Goal: Information Seeking & Learning: Learn about a topic

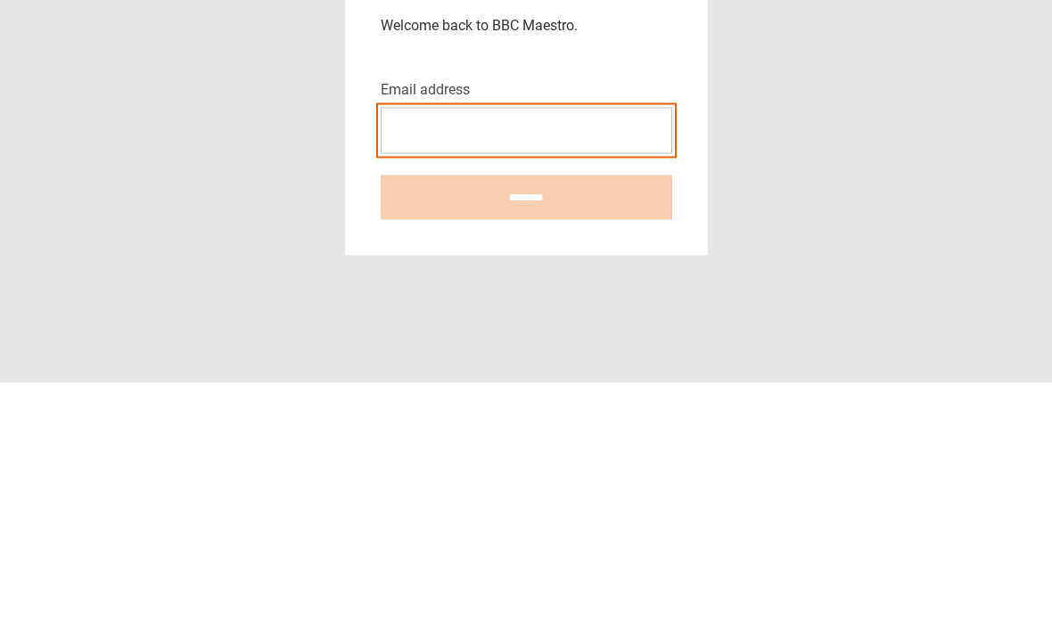
type input "**********"
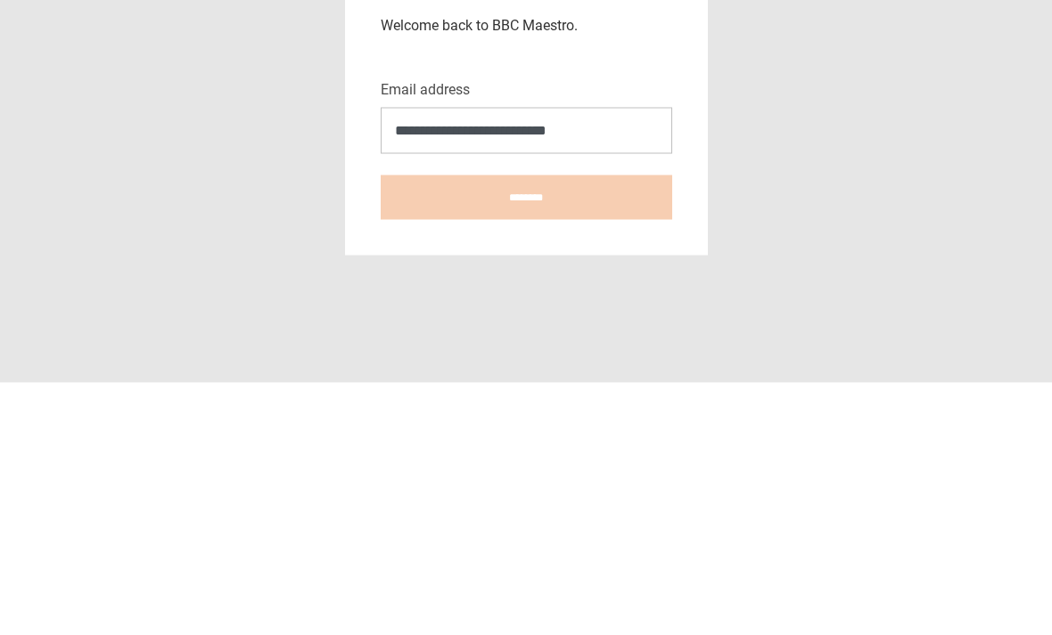
click at [526, 428] on input "********" at bounding box center [526, 450] width 291 height 45
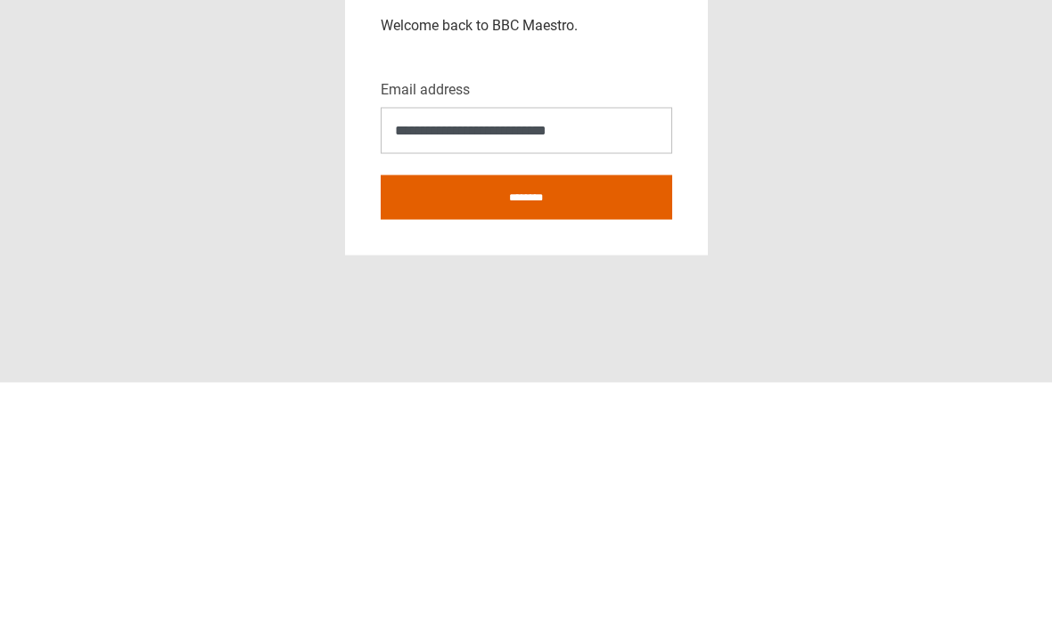
type input "**********"
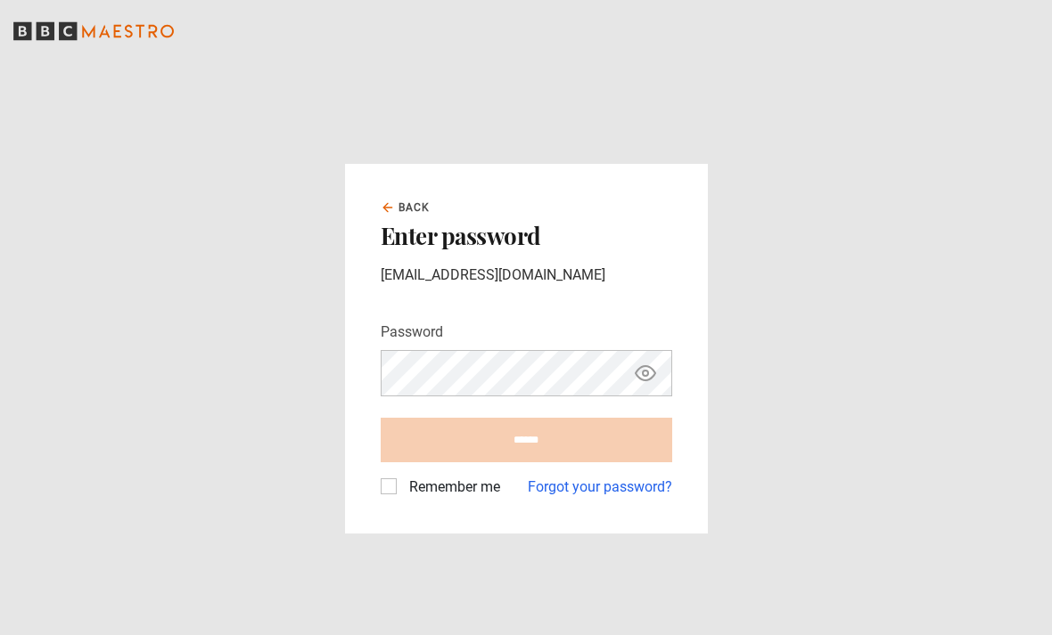
click at [553, 479] on form "Password Your password is hidden ****** Remember me Forgot your password?" at bounding box center [526, 410] width 291 height 176
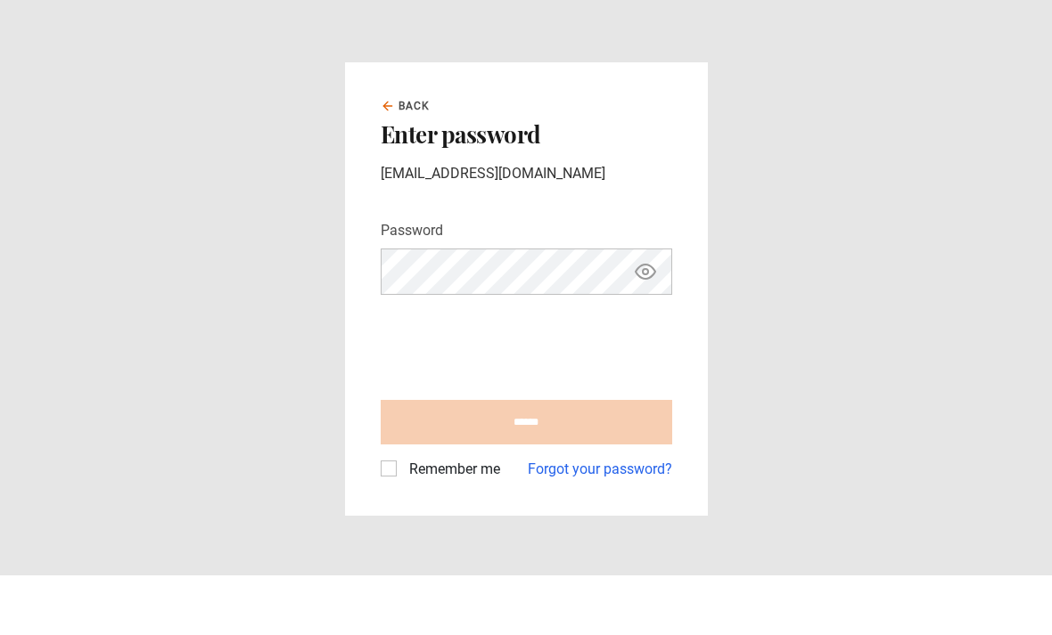
scroll to position [60, 0]
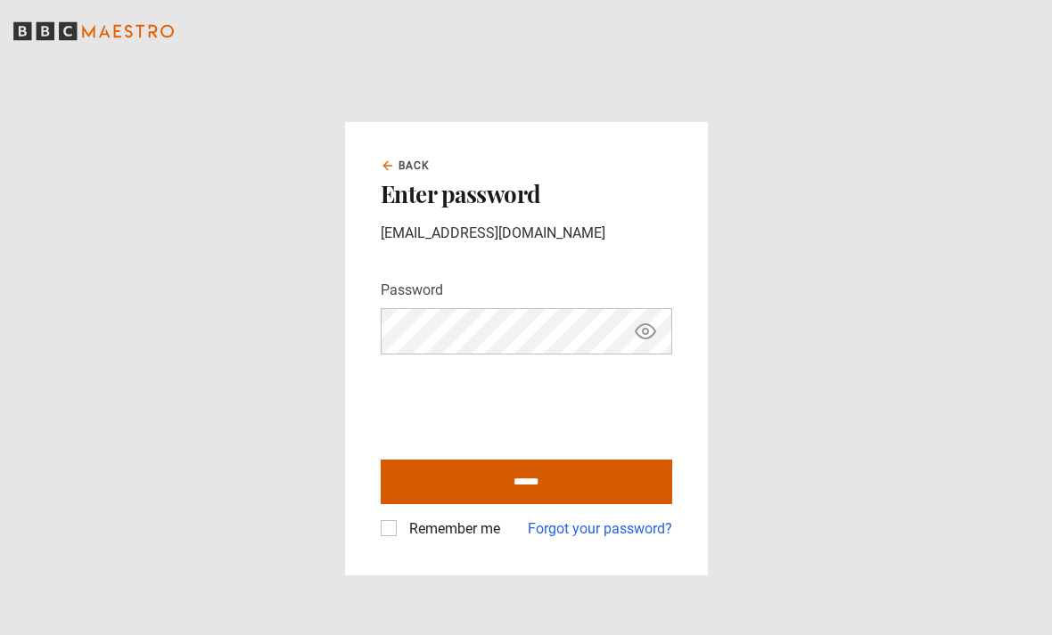
click at [455, 460] on input "******" at bounding box center [526, 482] width 291 height 45
type input "**********"
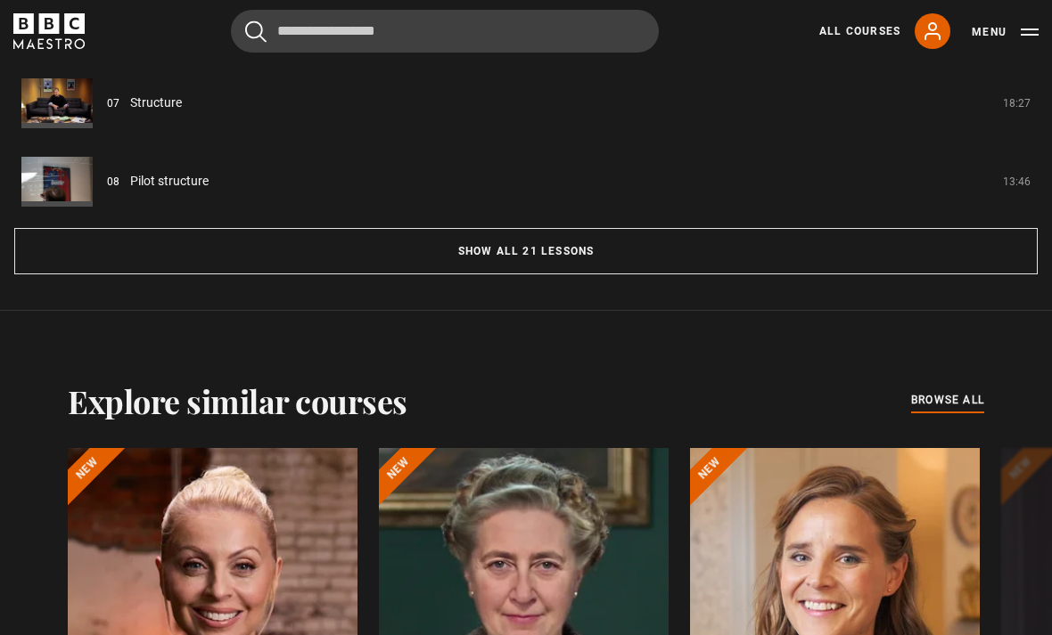
scroll to position [1713, 0]
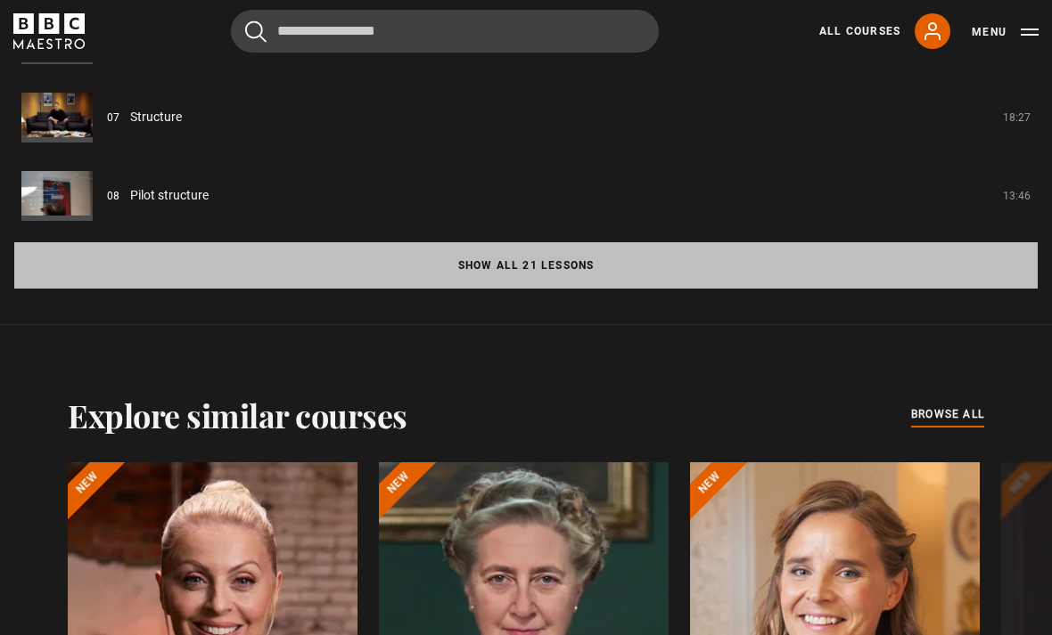
click at [498, 289] on button "Show all 21 lessons" at bounding box center [525, 265] width 1023 height 46
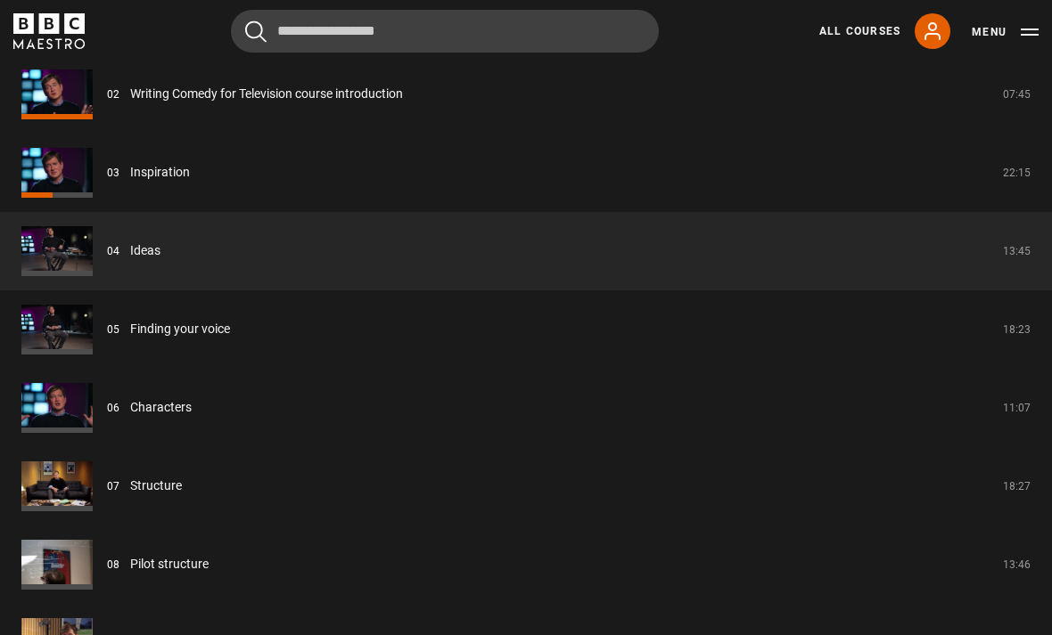
scroll to position [1653, 0]
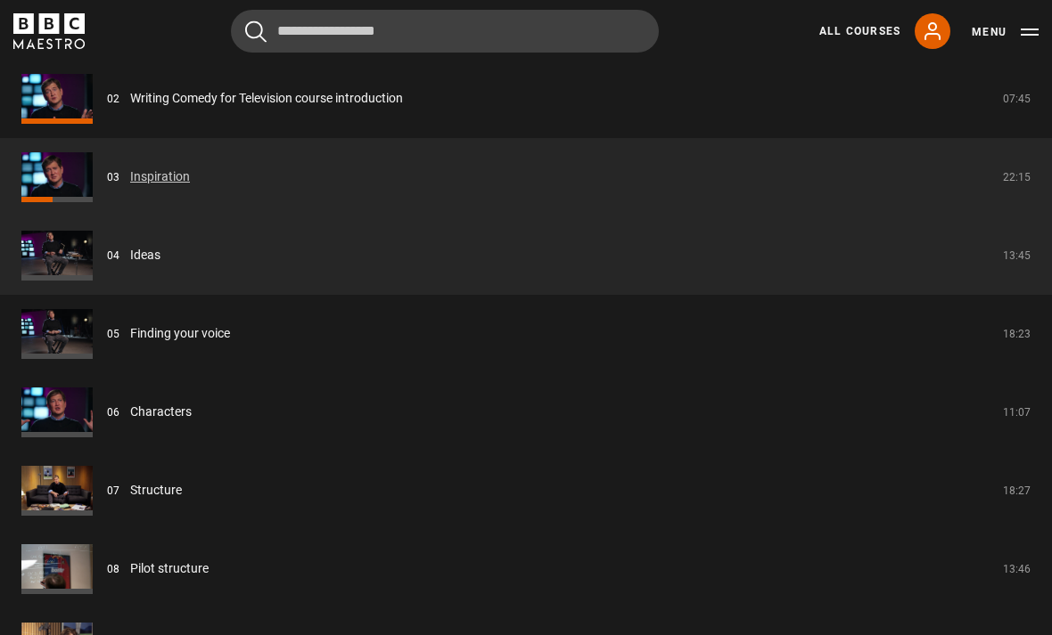
click at [190, 186] on link "Inspiration" at bounding box center [160, 177] width 60 height 19
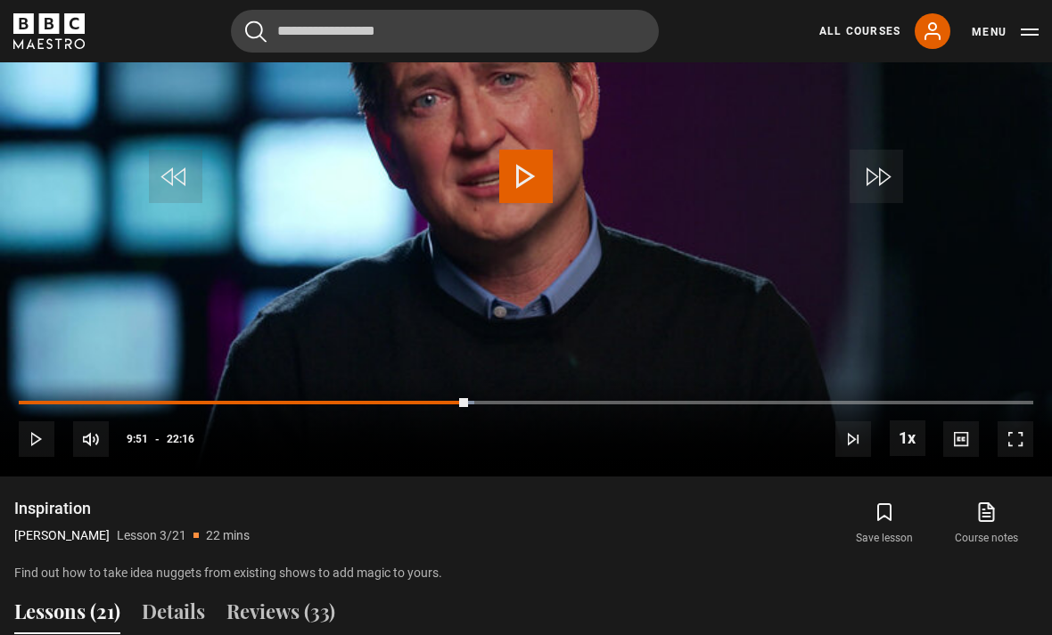
scroll to position [851, 0]
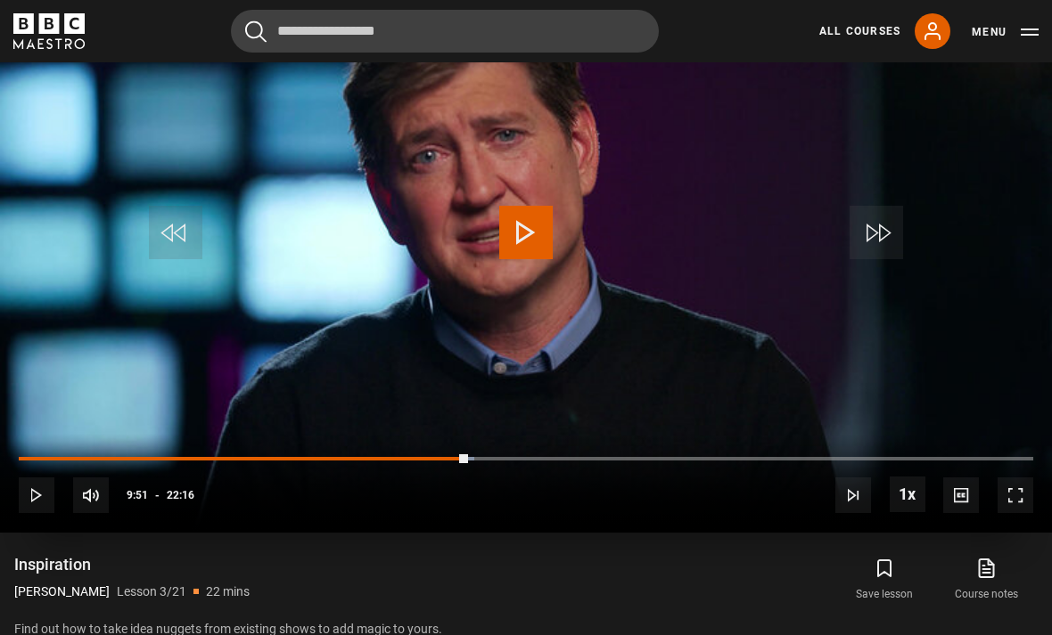
click at [1029, 501] on div "10s Skip Back 10 seconds Play 10s Skip Forward 10 seconds Loaded : 44.91% Play …" at bounding box center [526, 483] width 1052 height 99
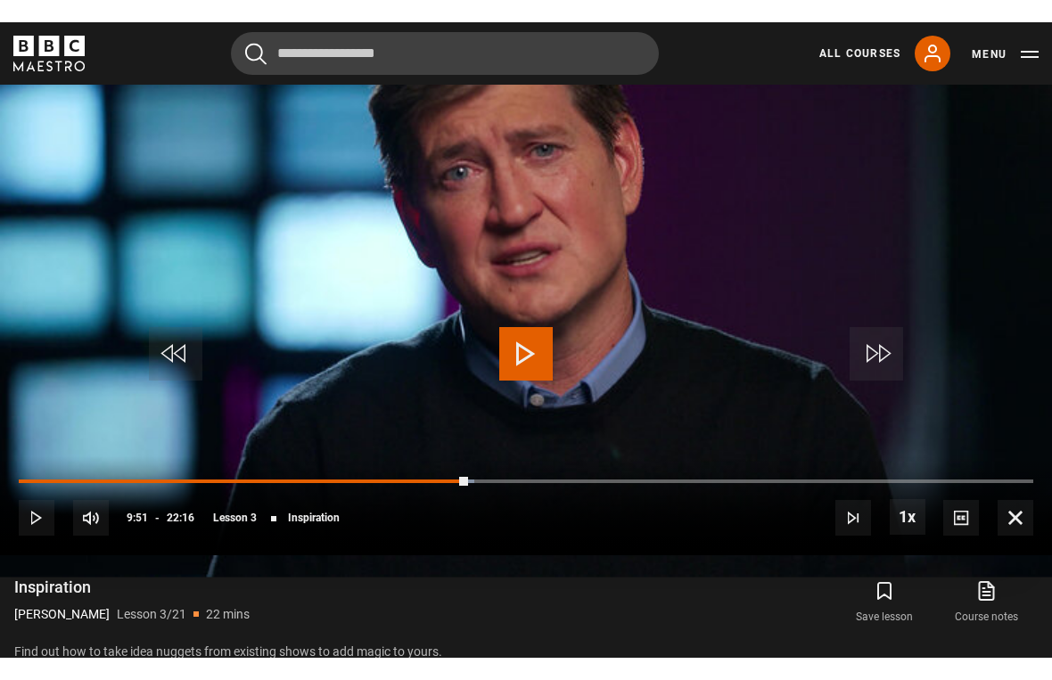
scroll to position [21, 0]
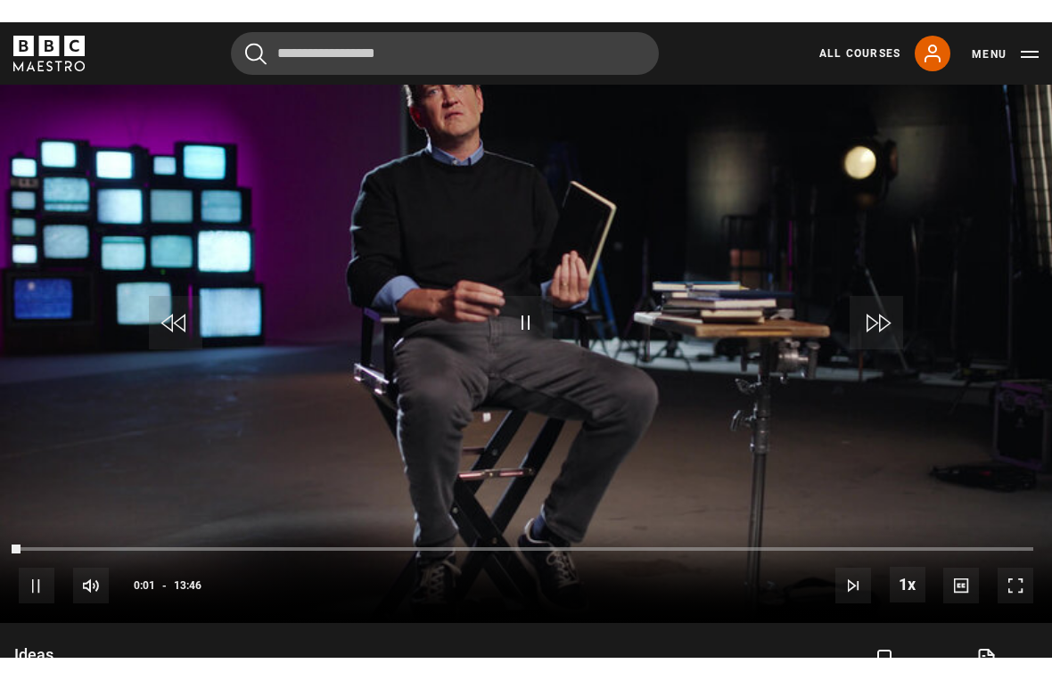
scroll to position [21, 0]
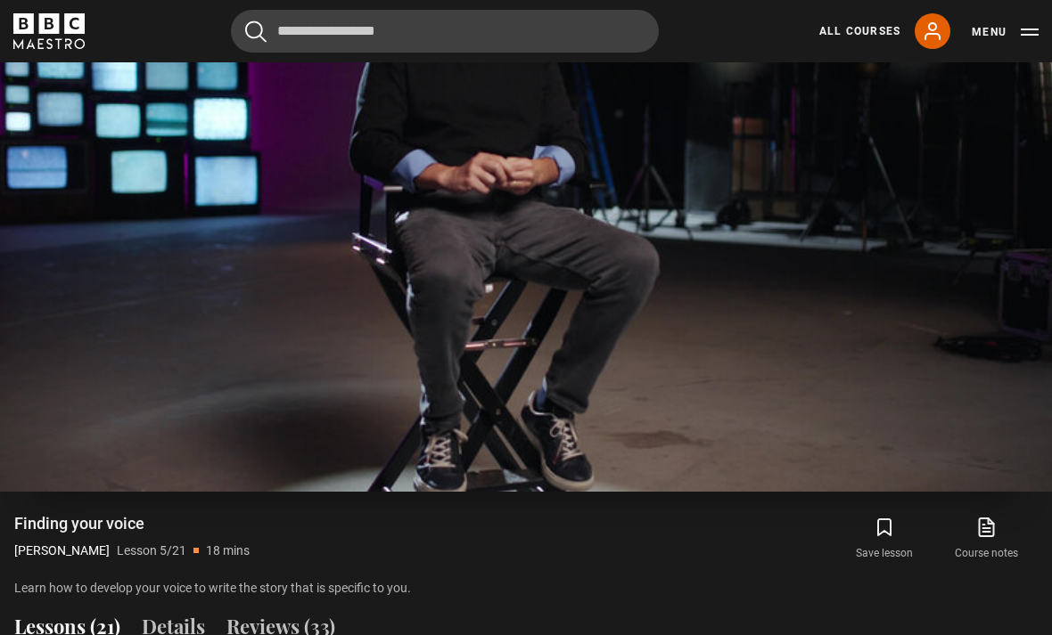
scroll to position [895, 0]
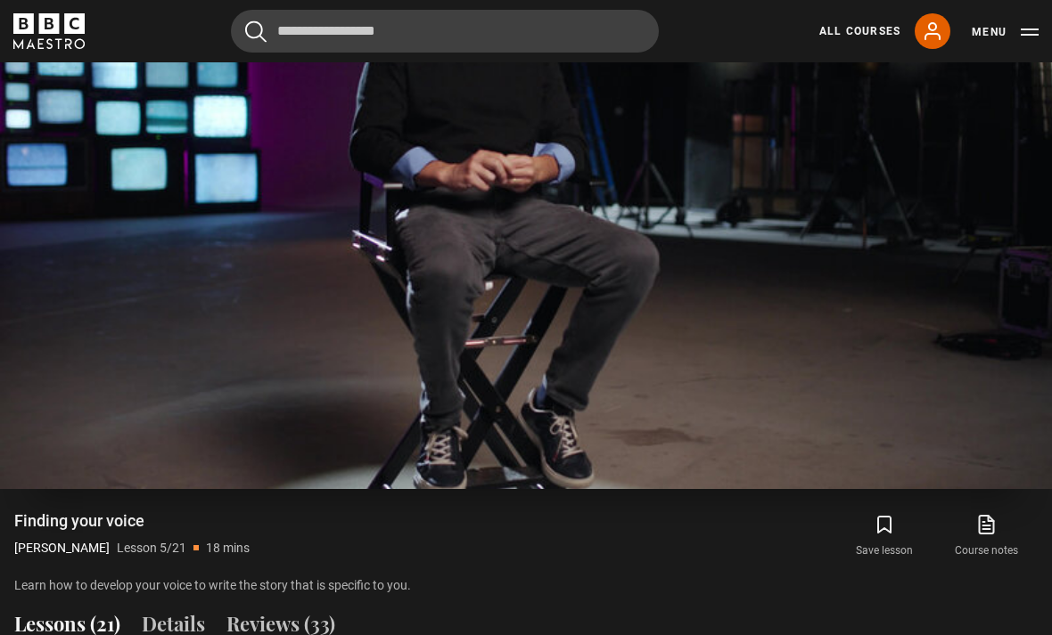
click at [526, 301] on video-js "Video Player is loading. Play Lesson Finding your voice 10s Skip Back 10 second…" at bounding box center [526, 194] width 1052 height 592
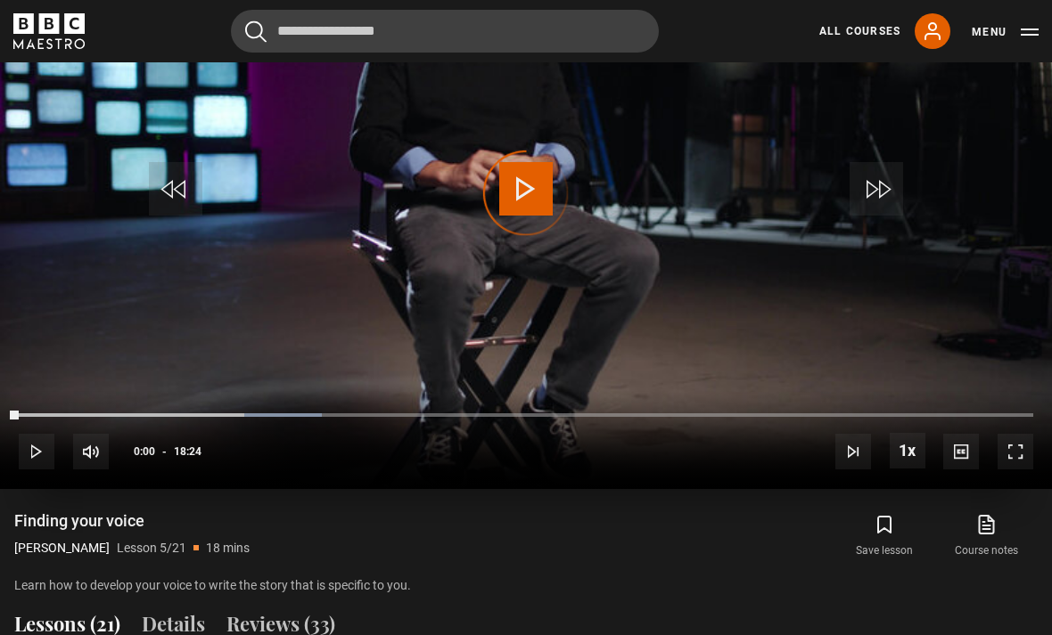
click at [521, 238] on div "Video Player is loading." at bounding box center [525, 193] width 89 height 89
click at [525, 216] on span "Video Player" at bounding box center [525, 188] width 53 height 53
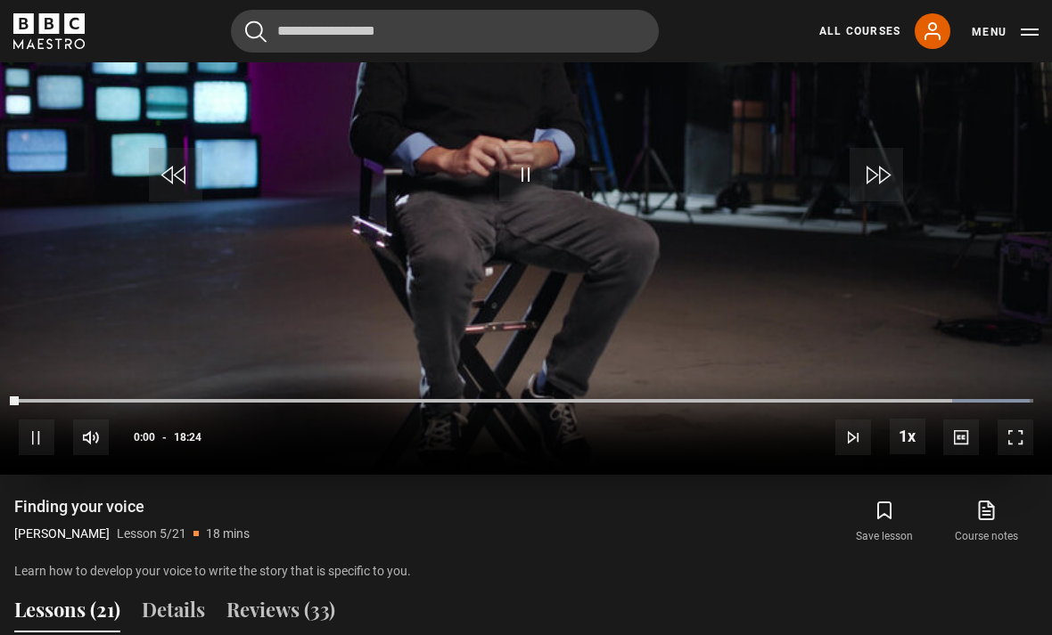
scroll to position [909, 0]
click at [527, 201] on span "Video Player" at bounding box center [525, 174] width 53 height 53
click at [527, 224] on div "Video Player is loading." at bounding box center [525, 179] width 89 height 89
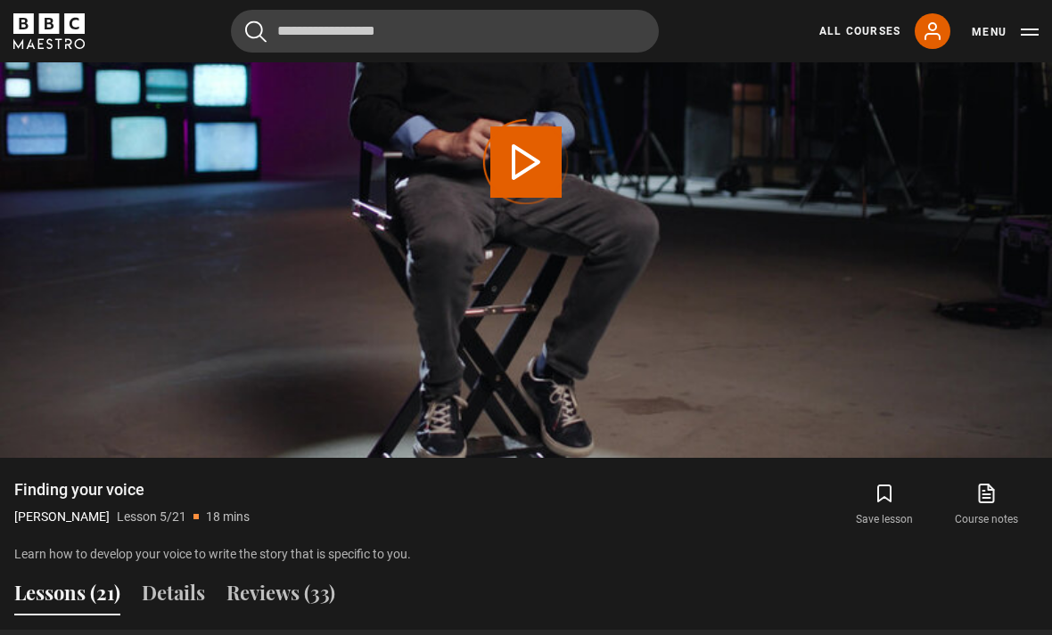
scroll to position [929, 0]
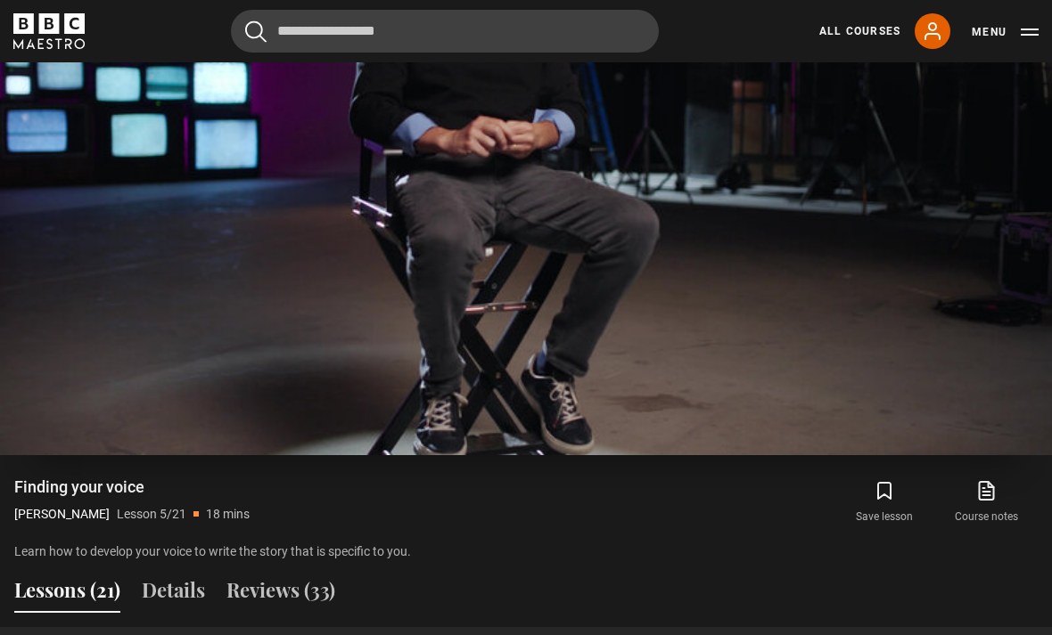
click at [70, 405] on video-js "Video Player is loading. Play Lesson Finding your voice 10s Skip Back 10 second…" at bounding box center [526, 160] width 1052 height 592
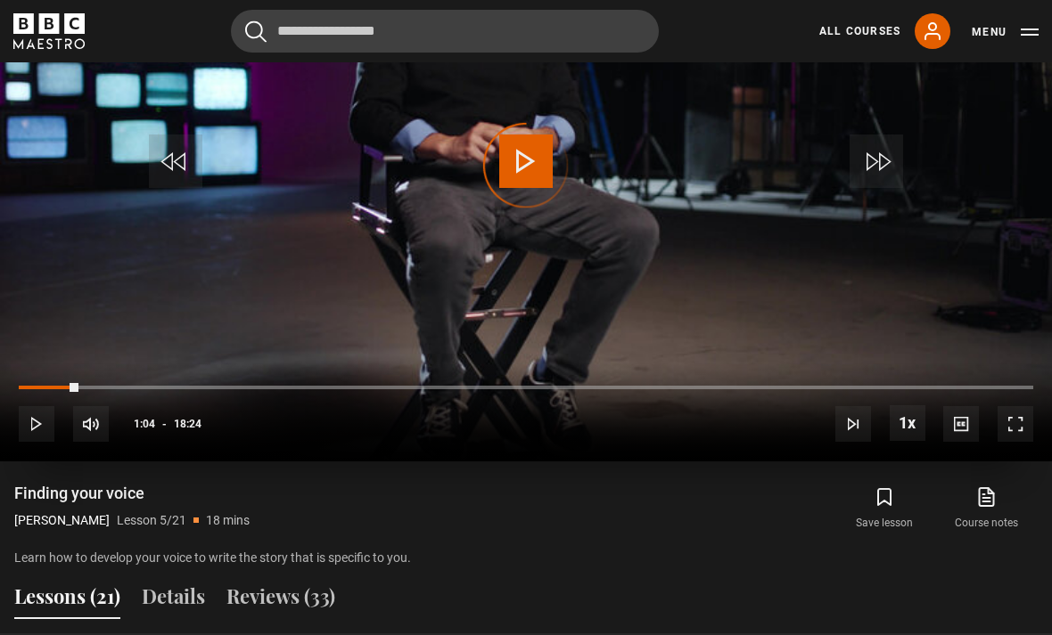
scroll to position [916, 0]
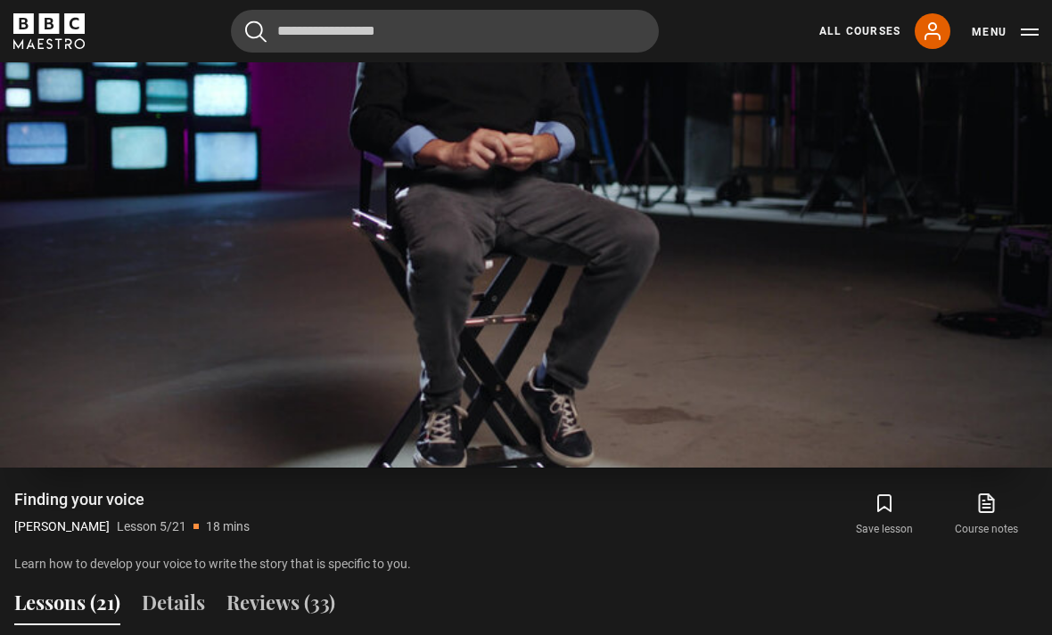
click at [1013, 468] on video-js "Video Player is loading. Play Lesson Finding your voice 10s Skip Back 10 second…" at bounding box center [526, 172] width 1052 height 592
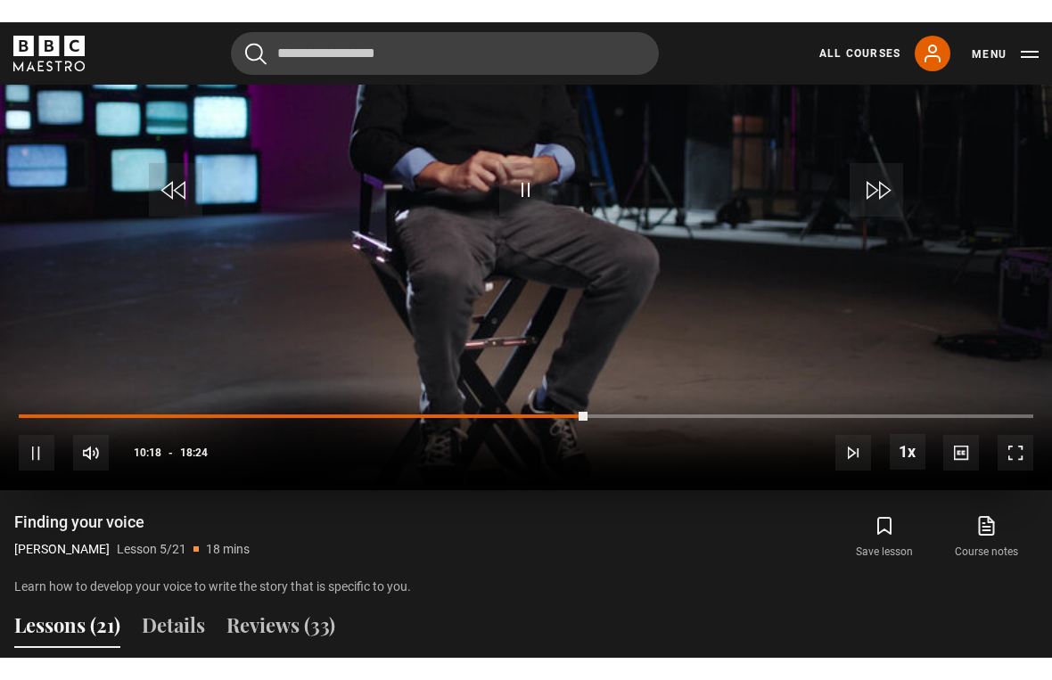
scroll to position [21, 0]
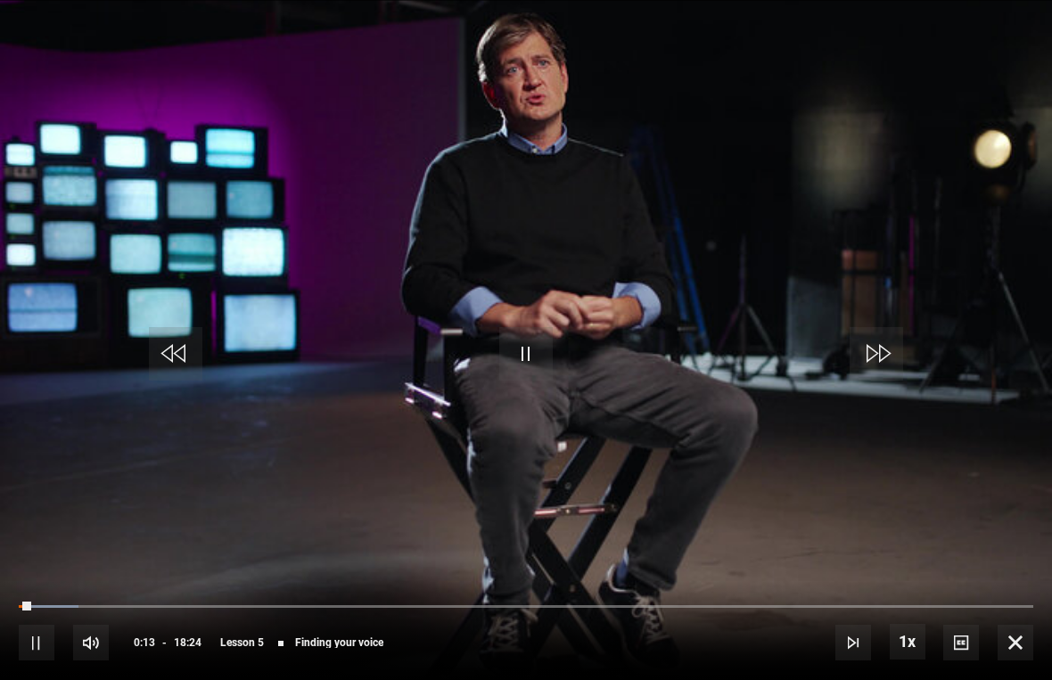
click at [520, 593] on div "10s Skip Back 10 seconds Pause 10s Skip Forward 10 seconds Loaded : 5.88% Pause…" at bounding box center [526, 630] width 1052 height 99
click at [65, 528] on video-js "Video Player is loading. Play Lesson Finding your voice 10s Skip Back 10 second…" at bounding box center [526, 340] width 1052 height 680
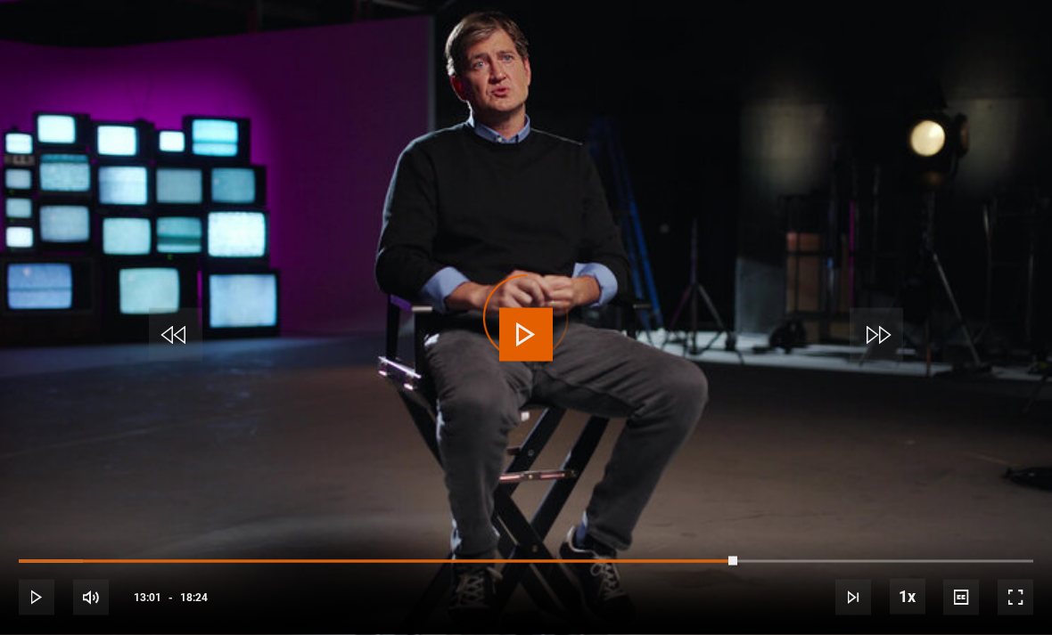
scroll to position [1361, 0]
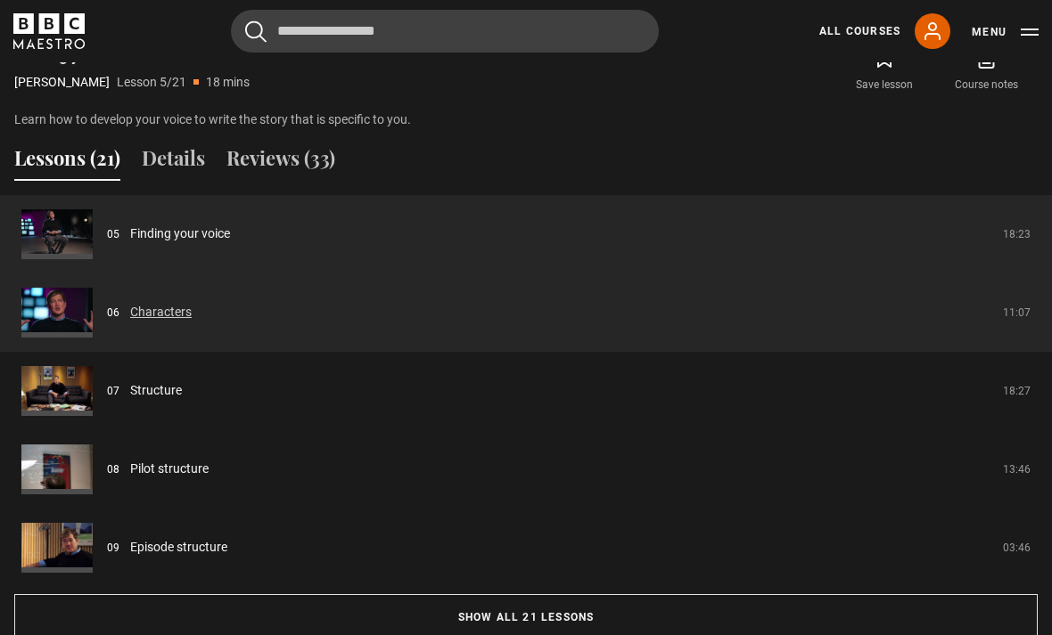
click at [192, 322] on link "Characters" at bounding box center [160, 312] width 61 height 19
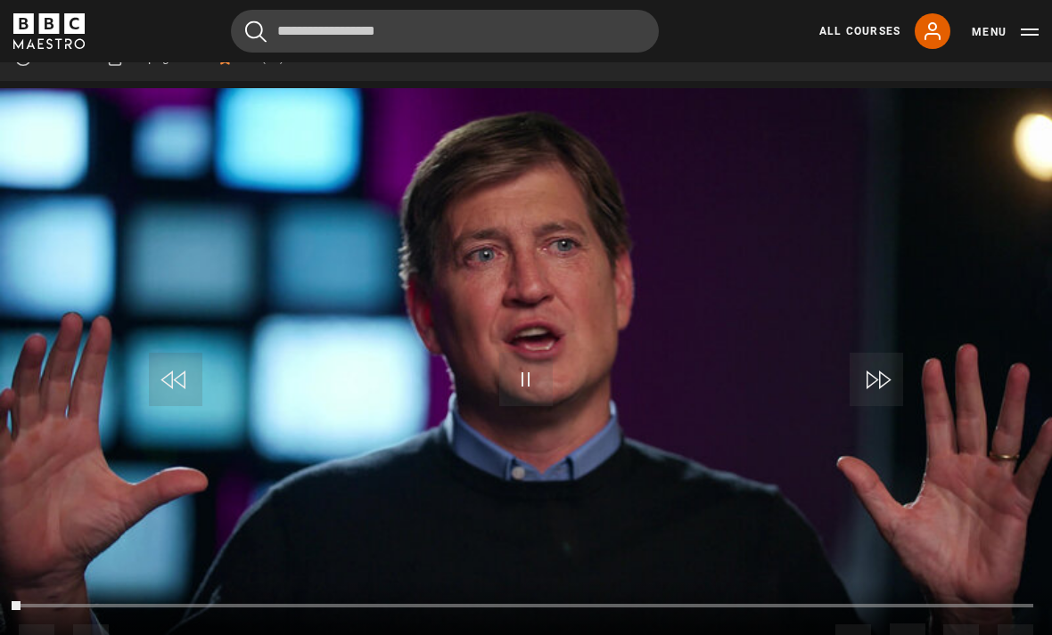
scroll to position [807, 0]
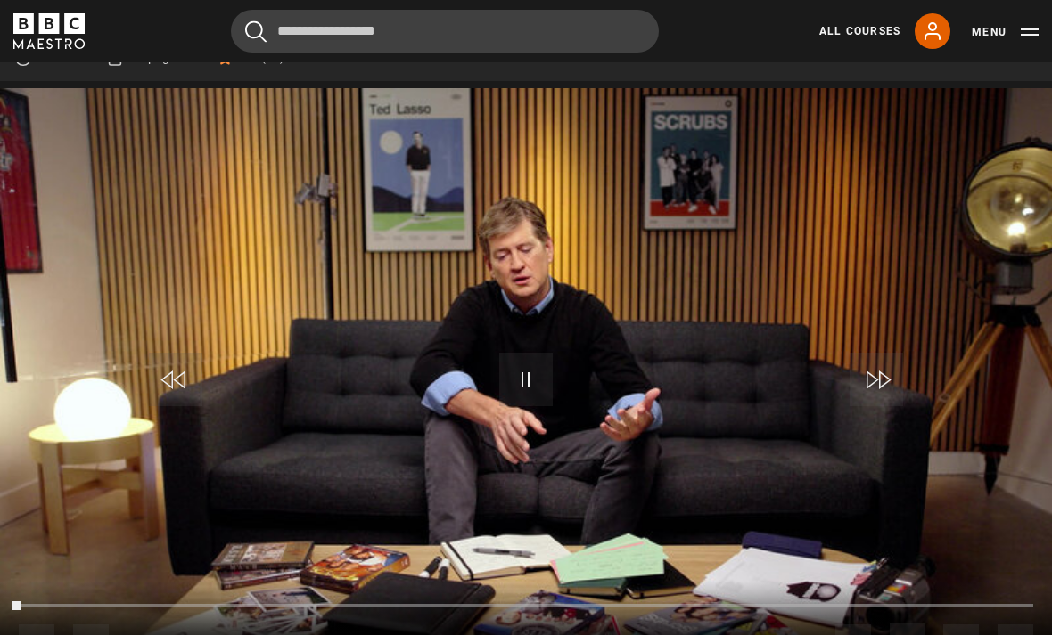
scroll to position [807, 0]
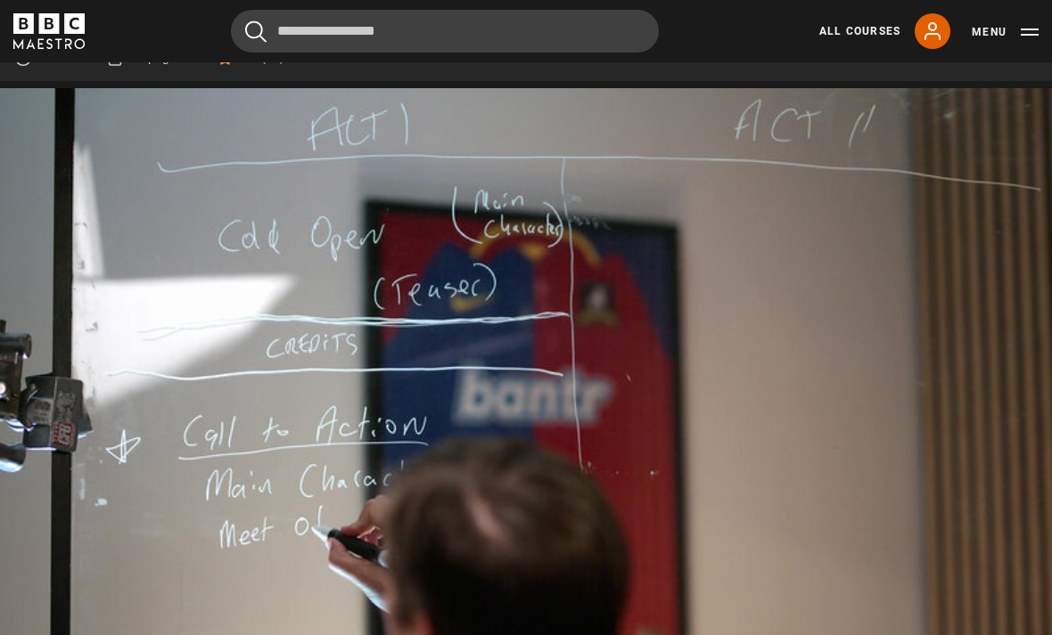
scroll to position [807, 0]
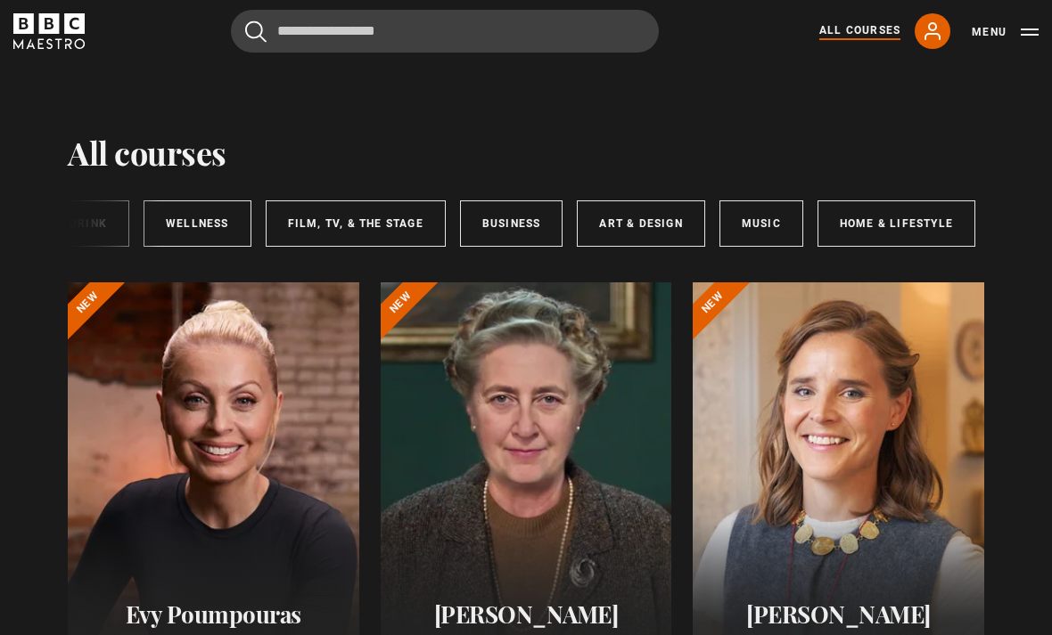
scroll to position [0, 363]
click at [752, 225] on link "Music" at bounding box center [762, 224] width 84 height 46
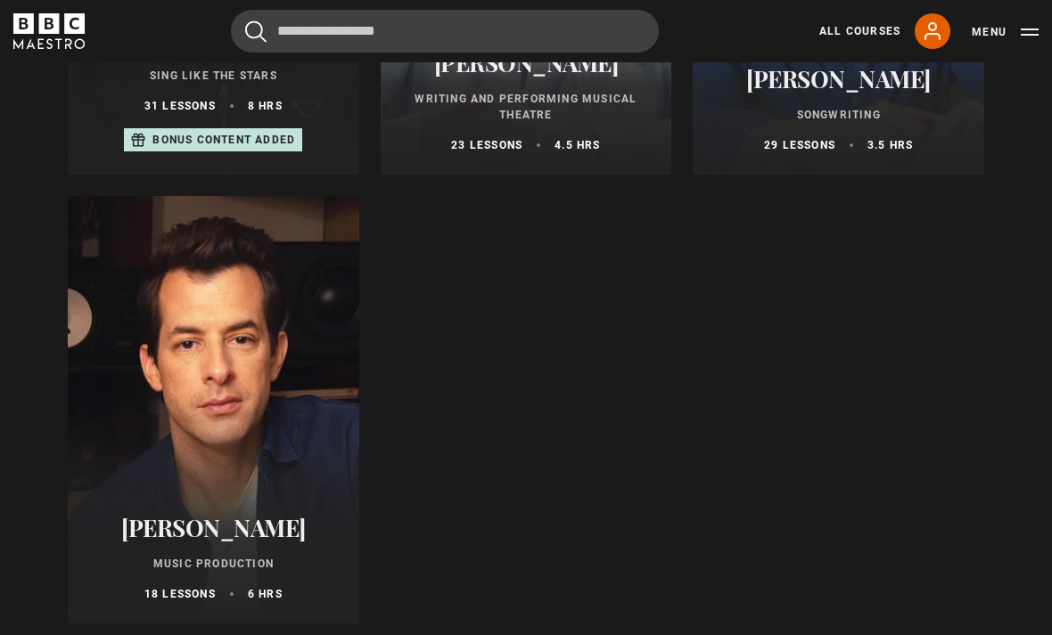
scroll to position [541, 0]
